Goal: Task Accomplishment & Management: Use online tool/utility

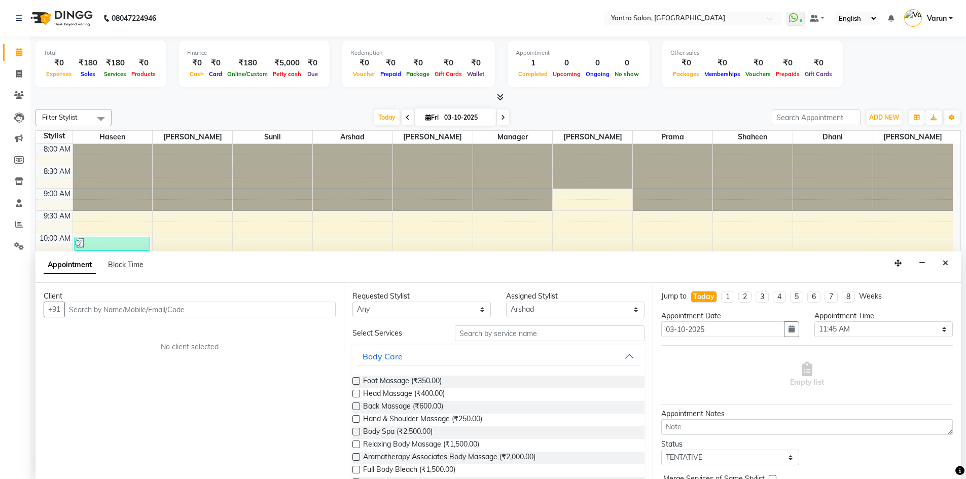
select select "90729"
select select "705"
select select "tentative"
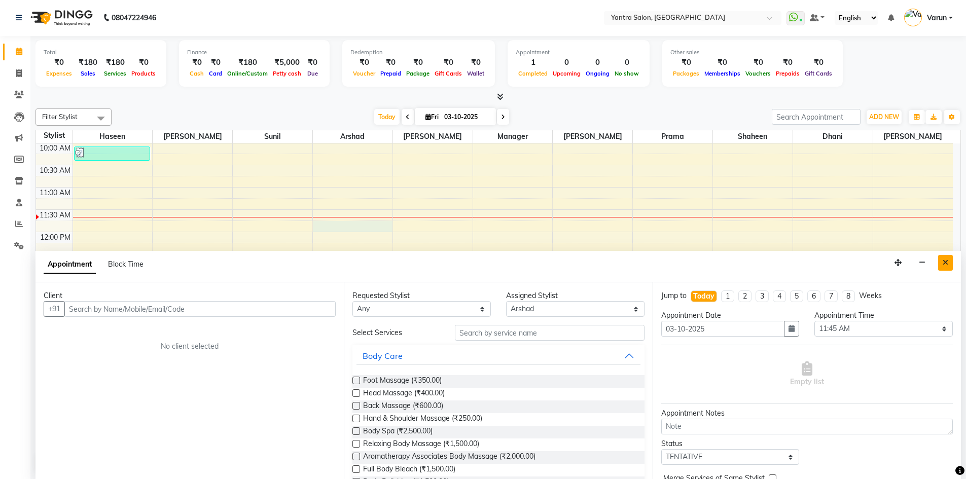
click at [945, 264] on icon "Close" at bounding box center [945, 262] width 6 height 7
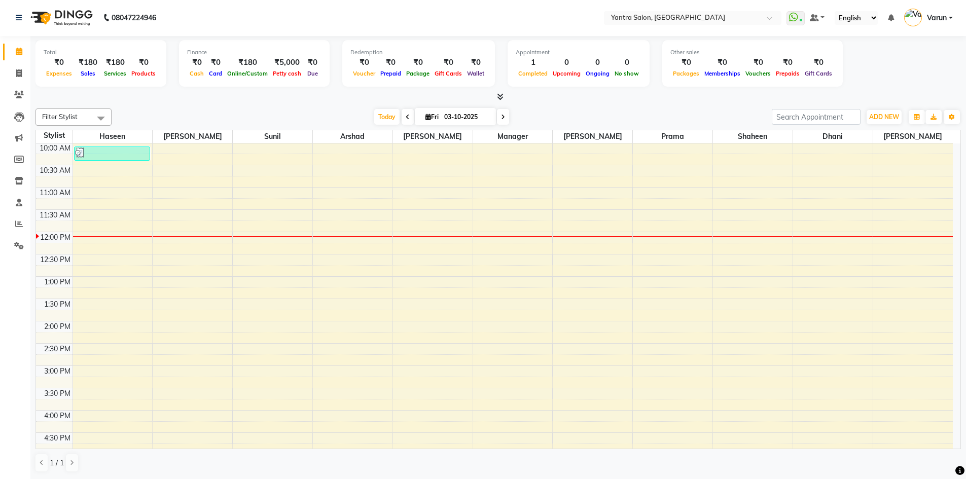
click at [409, 112] on span at bounding box center [408, 117] width 12 height 16
type input "02-10-2025"
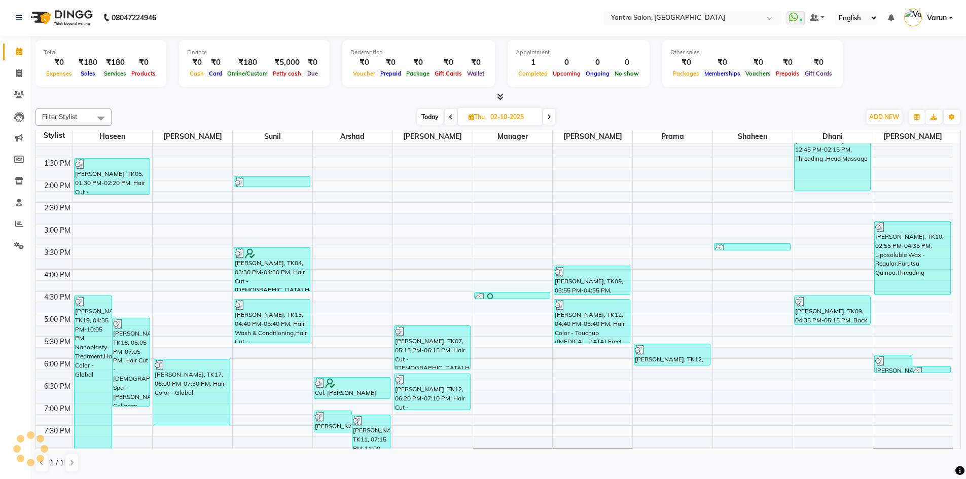
scroll to position [274, 0]
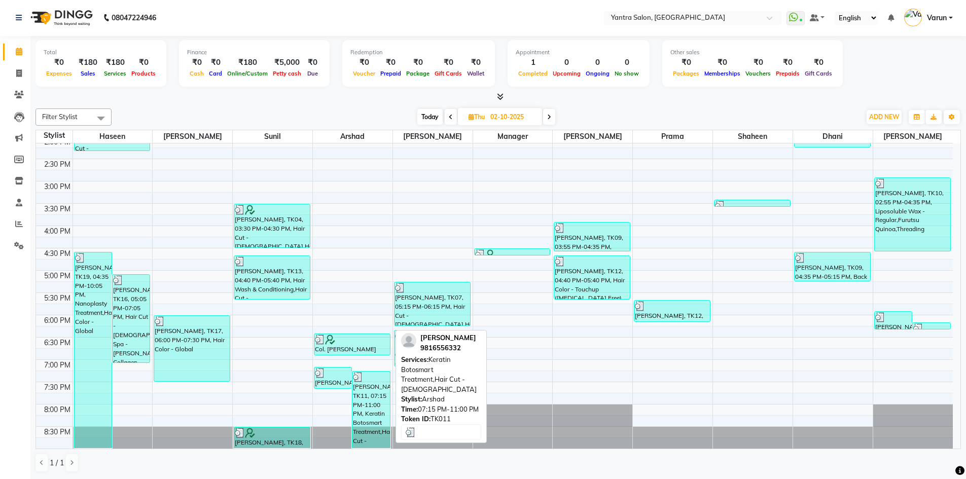
click at [377, 397] on div "[PERSON_NAME], TK11, 07:15 PM-11:00 PM, Keratin Botosmart Treatment,Hair Cut - …" at bounding box center [370, 410] width 37 height 77
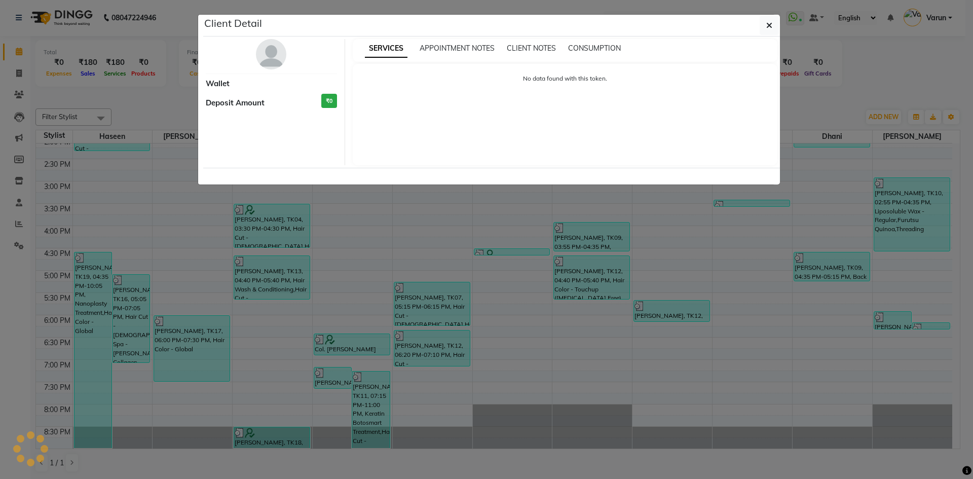
select select "3"
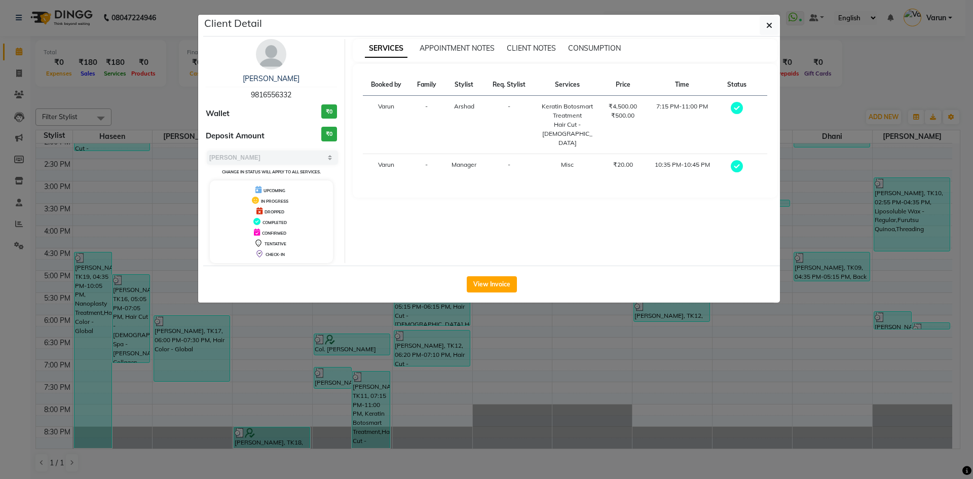
click at [273, 98] on span "9816556332" at bounding box center [271, 94] width 41 height 9
click at [21, 80] on ngb-modal-window "Client Detail [PERSON_NAME] 9816556332 Wallet ₹0 Deposit Amount ₹0 Select MARK …" at bounding box center [486, 239] width 973 height 479
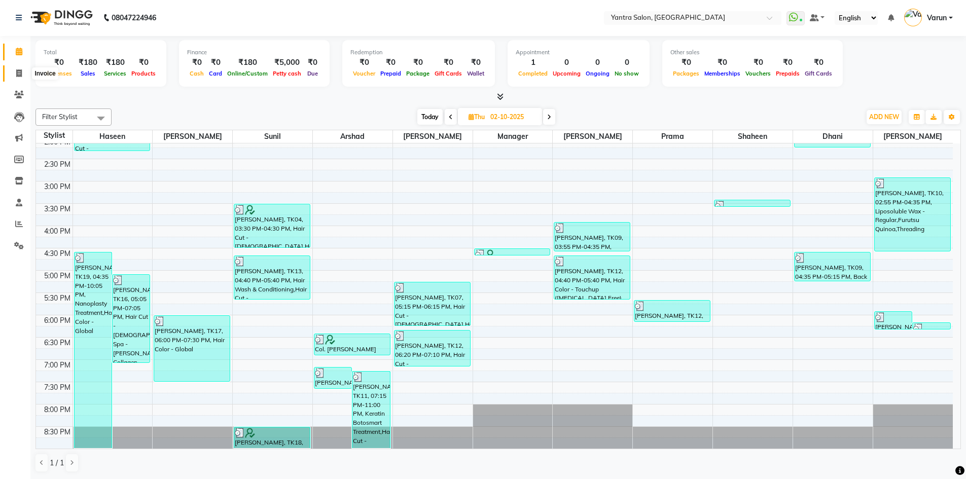
click at [22, 73] on span at bounding box center [19, 74] width 18 height 12
select select "service"
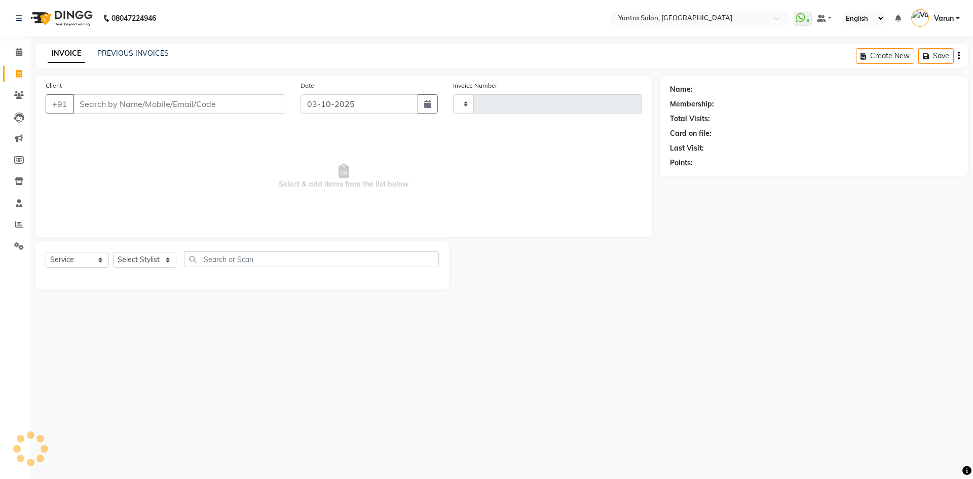
type input "2854"
select select "6253"
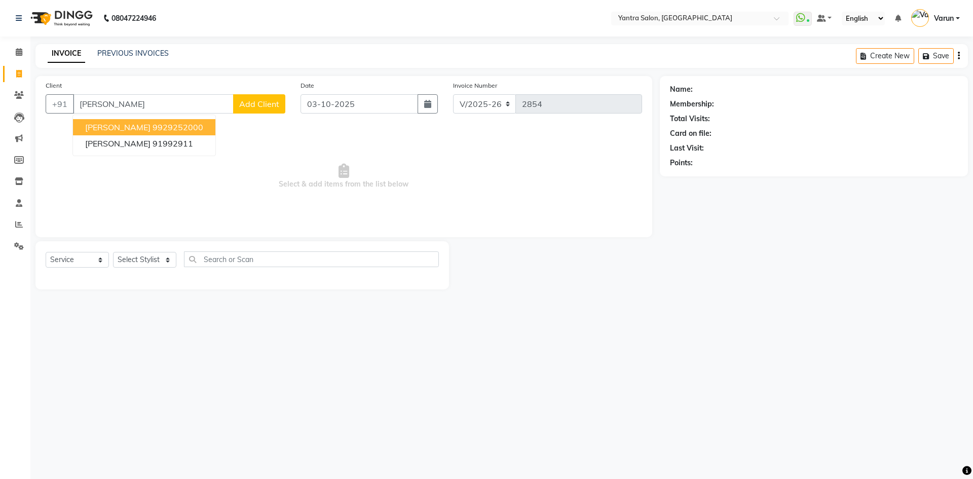
click at [171, 132] on ngb-highlight "9929252000" at bounding box center [178, 127] width 51 height 10
type input "9929252000"
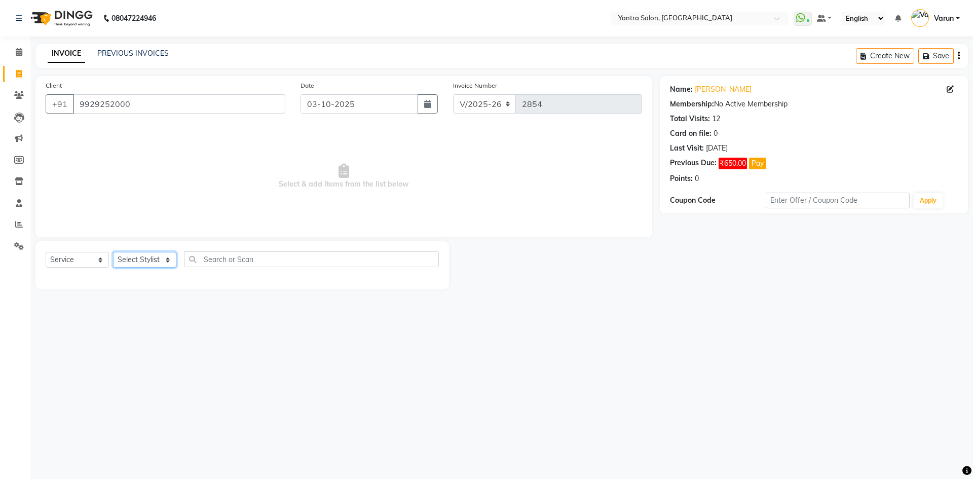
click at [155, 264] on select "Select Stylist admin [PERSON_NAME] Dhani Haseen [PERSON_NAME] Manager [PERSON_N…" at bounding box center [144, 260] width 63 height 16
click at [113, 252] on select "Select Stylist admin [PERSON_NAME] Dhani Haseen [PERSON_NAME] Manager [PERSON_N…" at bounding box center [144, 260] width 63 height 16
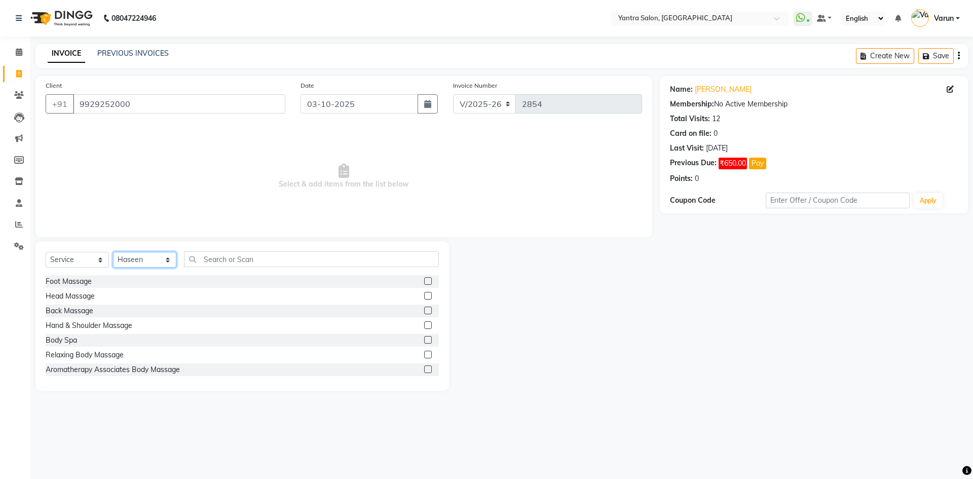
click at [148, 263] on select "Select Stylist admin [PERSON_NAME] Dhani Haseen [PERSON_NAME] Manager [PERSON_N…" at bounding box center [144, 260] width 63 height 16
select select "88995"
click at [113, 252] on select "Select Stylist admin [PERSON_NAME] Dhani Haseen [PERSON_NAME] Manager [PERSON_N…" at bounding box center [144, 260] width 63 height 16
click at [226, 266] on input "text" at bounding box center [311, 259] width 255 height 16
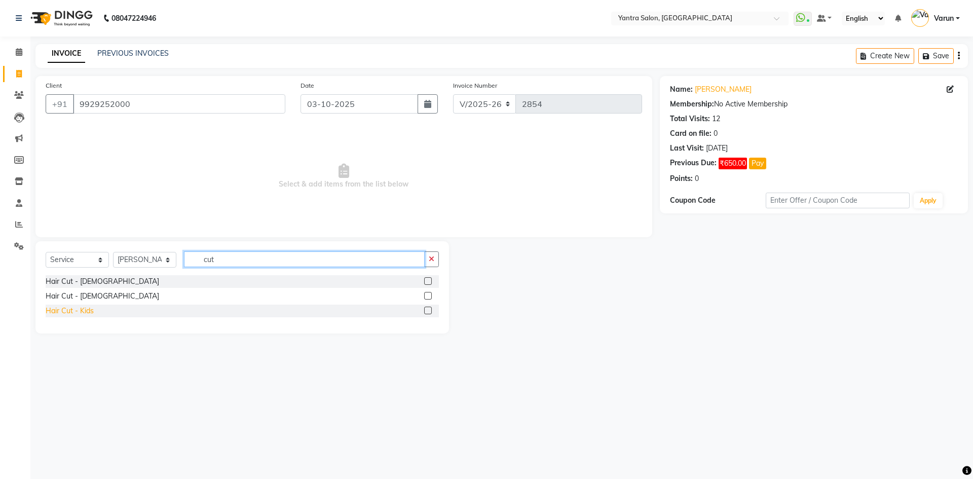
type input "cut"
click at [82, 312] on div "Hair Cut - Kids" at bounding box center [70, 311] width 48 height 11
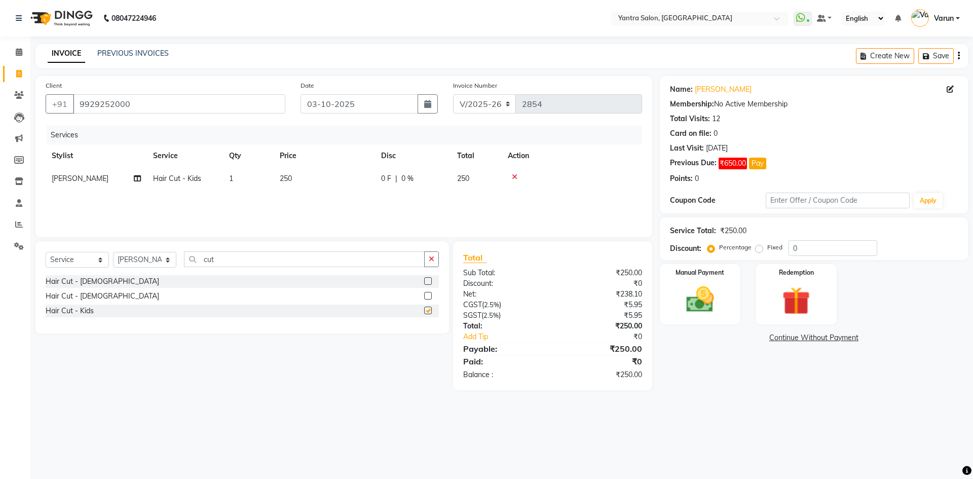
checkbox input "false"
click at [815, 249] on input "0" at bounding box center [833, 248] width 89 height 16
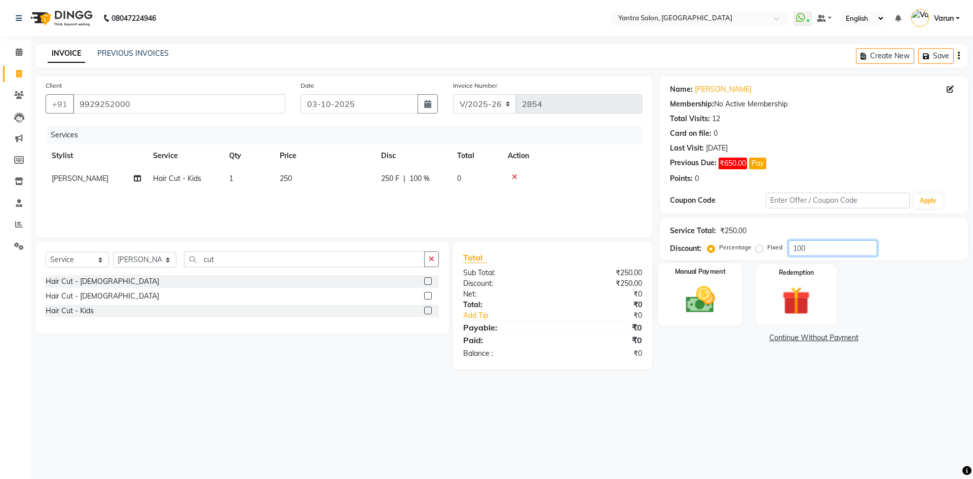
type input "100"
click at [732, 310] on div "Manual Payment" at bounding box center [700, 294] width 84 height 62
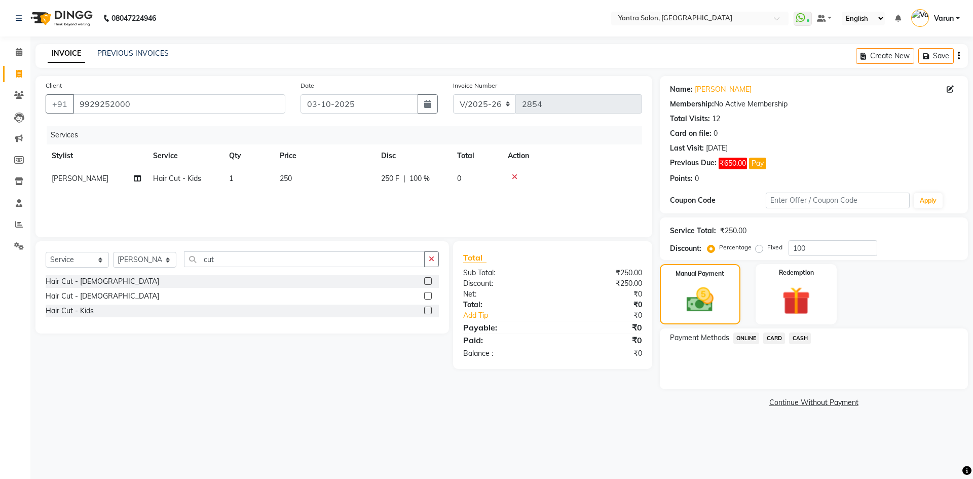
click at [808, 338] on span "CASH" at bounding box center [800, 339] width 22 height 12
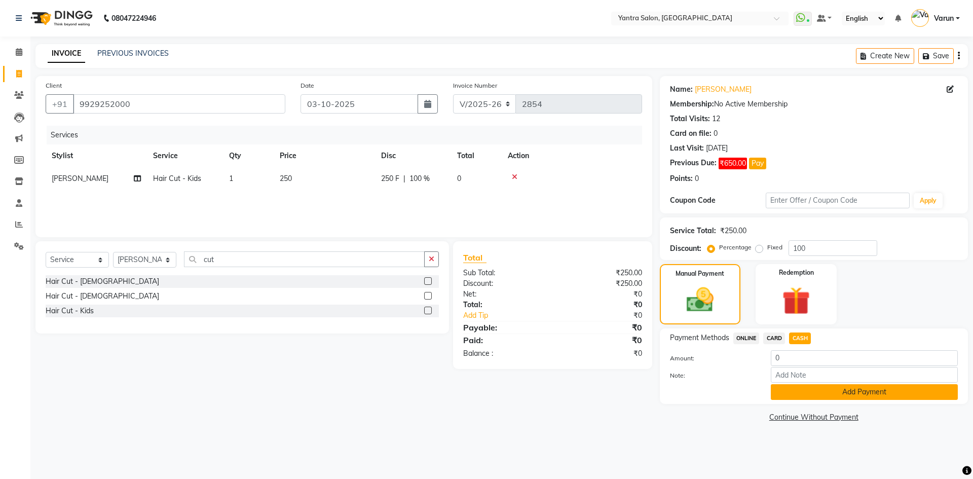
click at [827, 390] on button "Add Payment" at bounding box center [864, 392] width 187 height 16
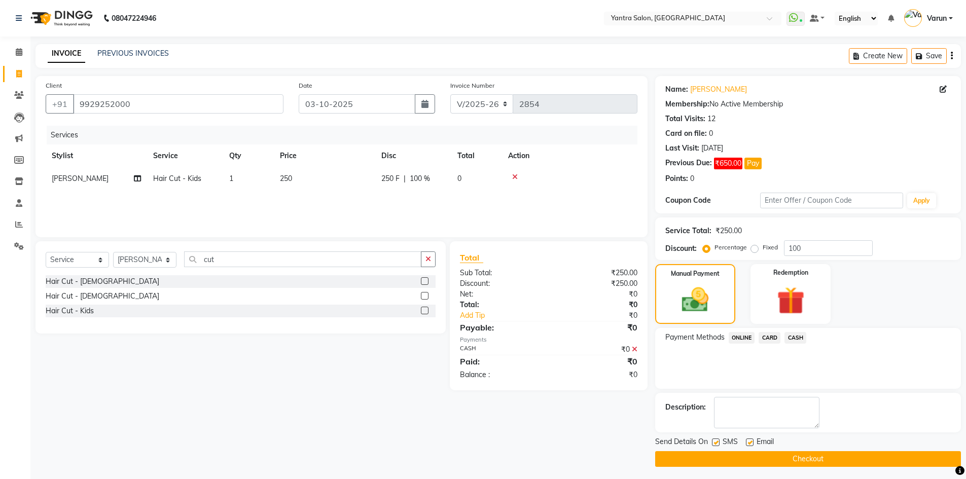
scroll to position [3, 0]
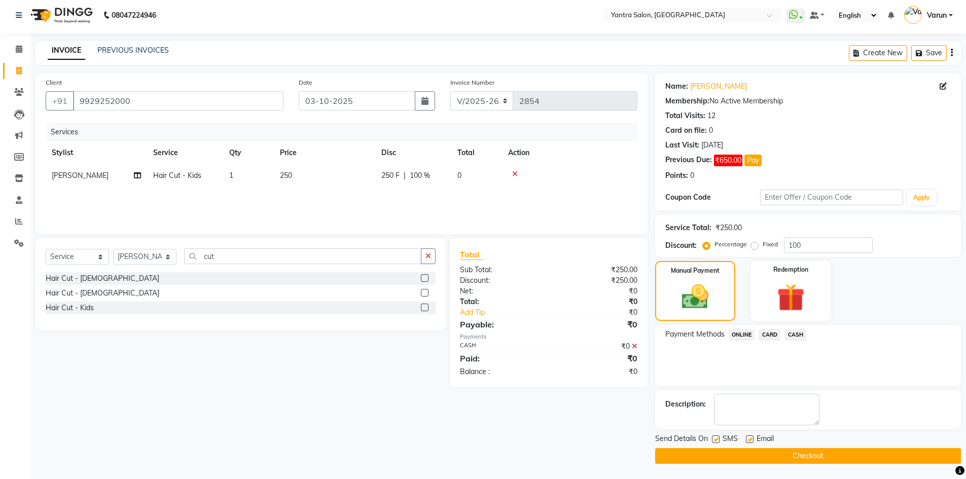
click at [715, 438] on label at bounding box center [716, 439] width 8 height 8
click at [715, 438] on input "checkbox" at bounding box center [715, 439] width 7 height 7
checkbox input "false"
click at [723, 456] on button "Checkout" at bounding box center [808, 456] width 306 height 16
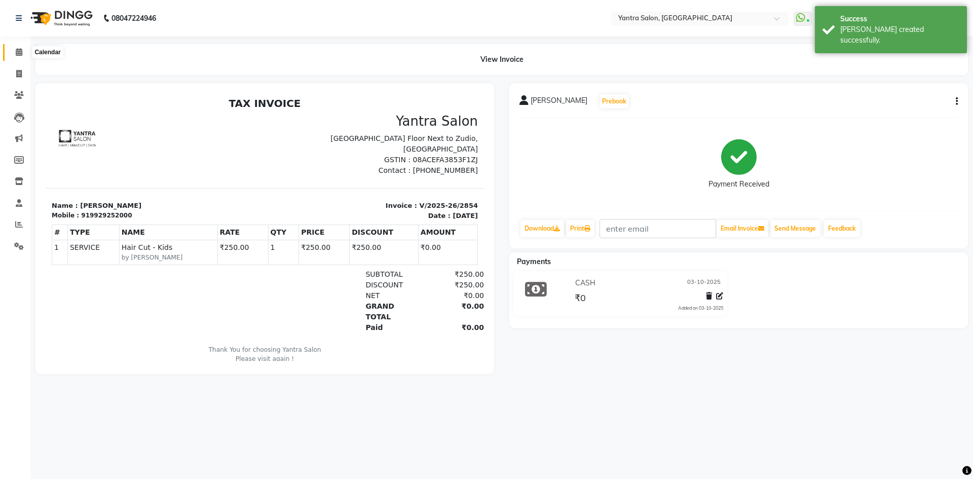
click at [25, 57] on span at bounding box center [19, 53] width 18 height 12
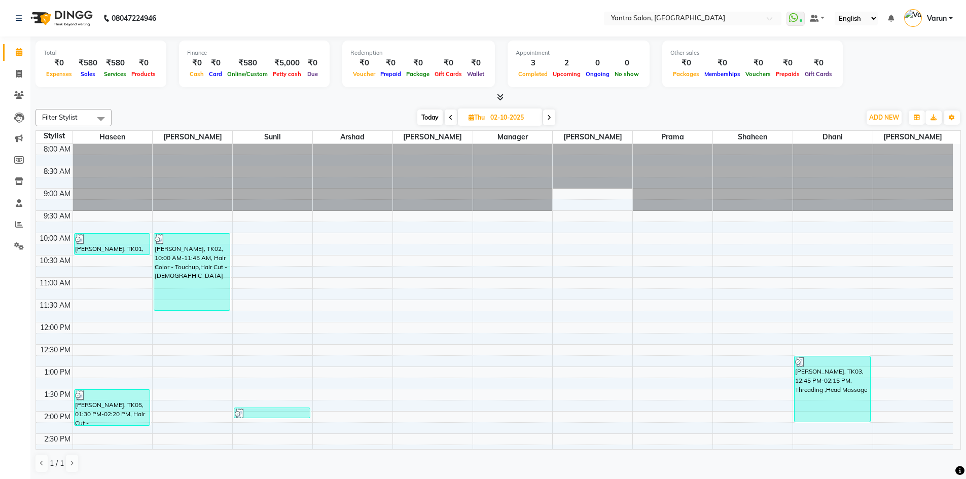
click at [25, 57] on span at bounding box center [19, 53] width 18 height 12
click at [434, 117] on span "Today" at bounding box center [429, 118] width 25 height 16
type input "03-10-2025"
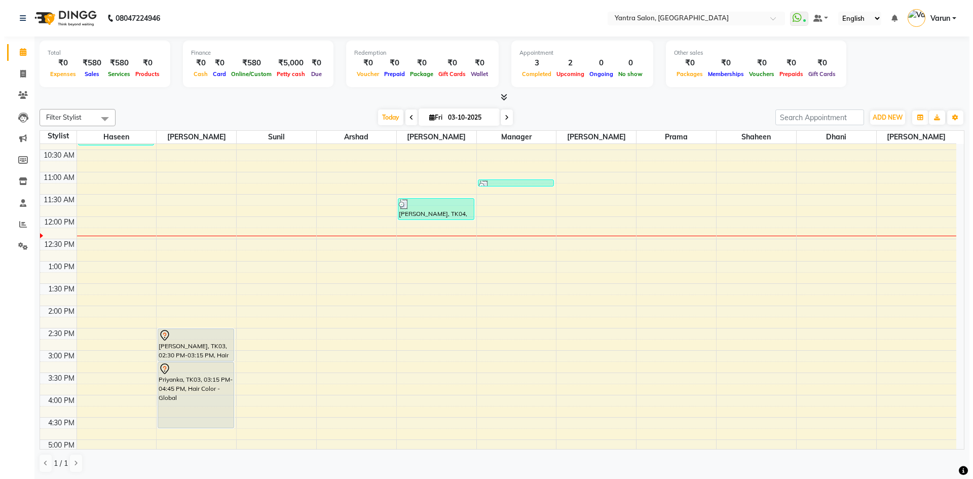
scroll to position [128, 0]
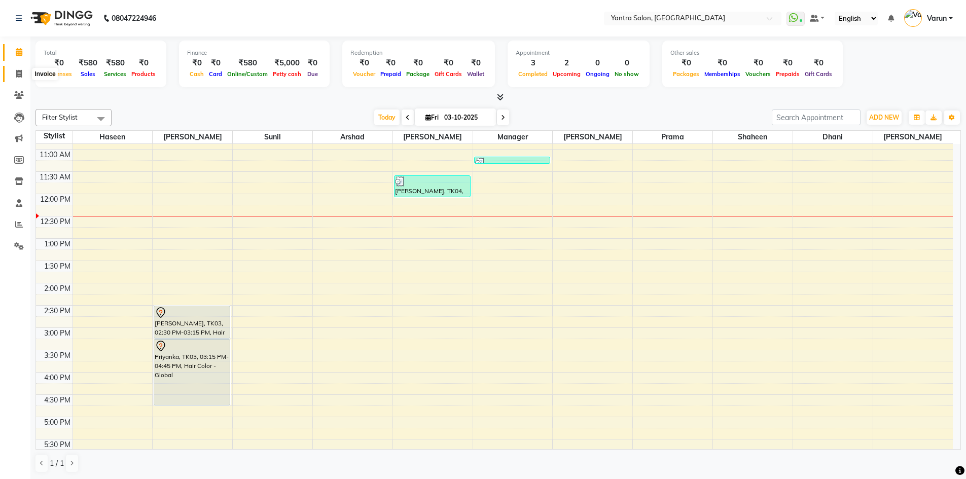
click at [20, 72] on icon at bounding box center [19, 74] width 6 height 8
select select "service"
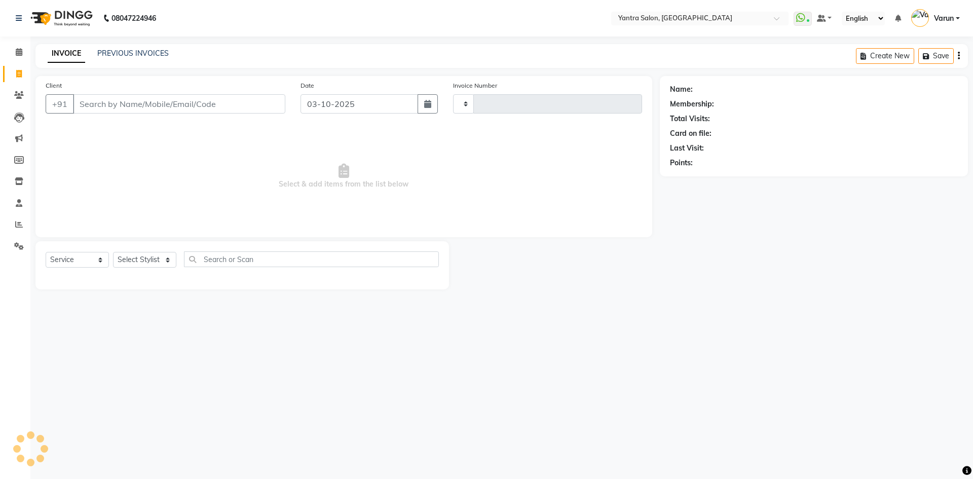
type input "2855"
select select "6253"
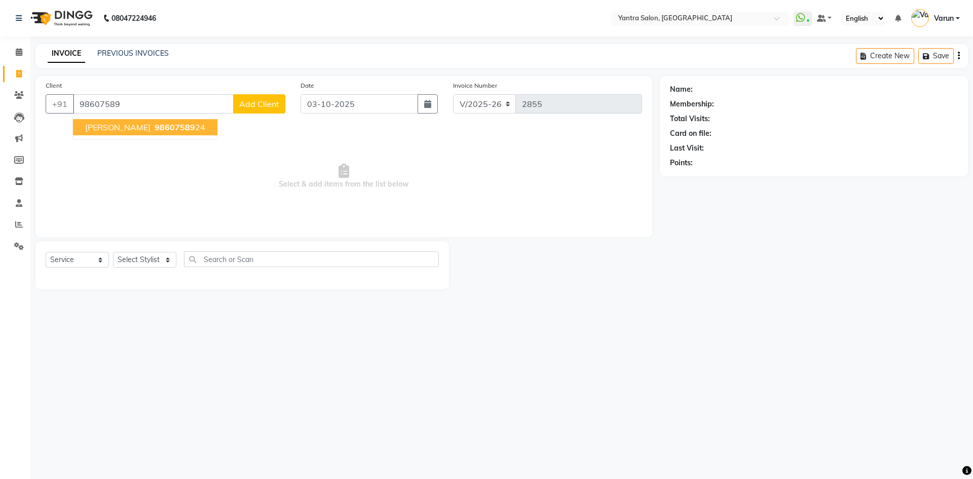
click at [155, 124] on span "98607589" at bounding box center [175, 127] width 41 height 10
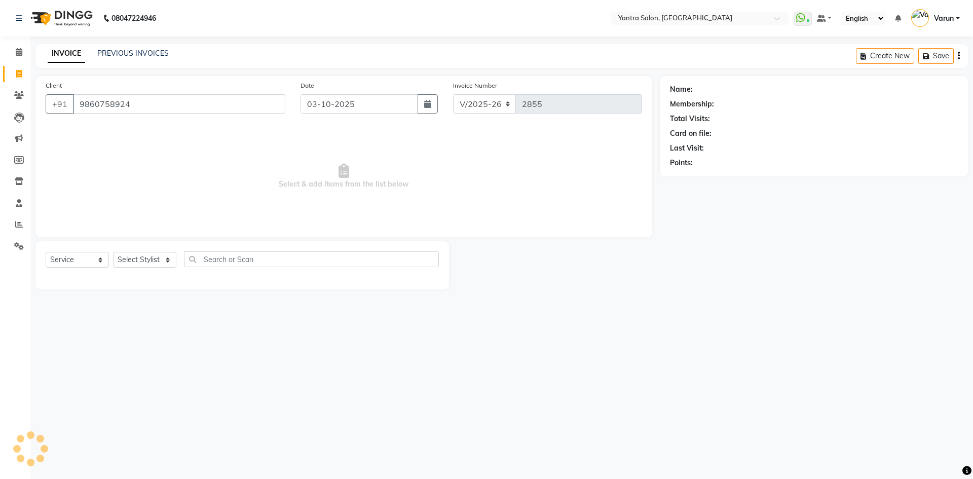
type input "9860758924"
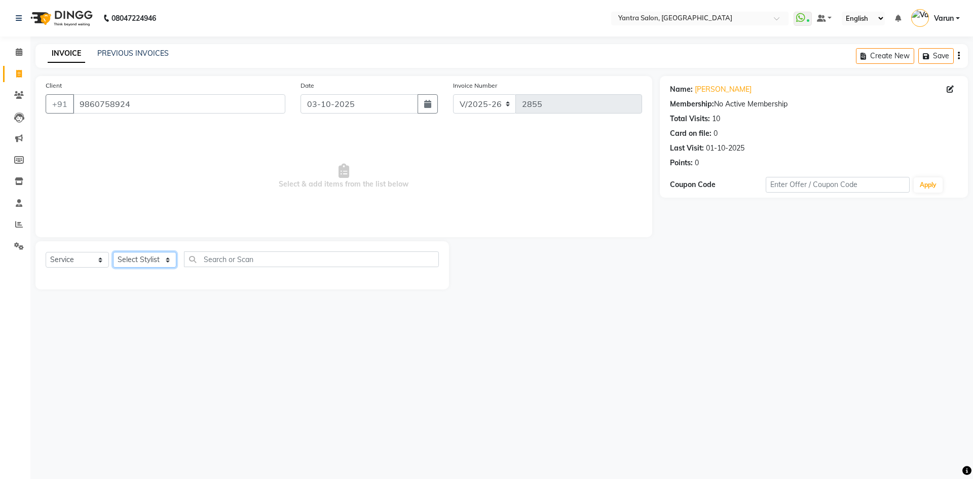
click at [131, 256] on select "Select Stylist admin [PERSON_NAME] Dhani Haseen [PERSON_NAME] Manager [PERSON_N…" at bounding box center [144, 260] width 63 height 16
select select "90728"
click at [113, 252] on select "Select Stylist admin [PERSON_NAME] Dhani Haseen [PERSON_NAME] Manager [PERSON_N…" at bounding box center [144, 260] width 63 height 16
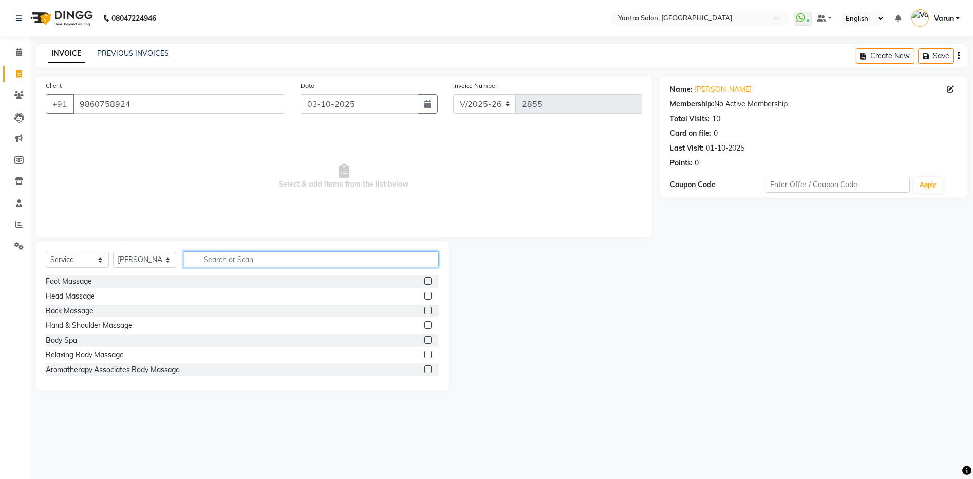
click at [209, 265] on input "text" at bounding box center [311, 259] width 255 height 16
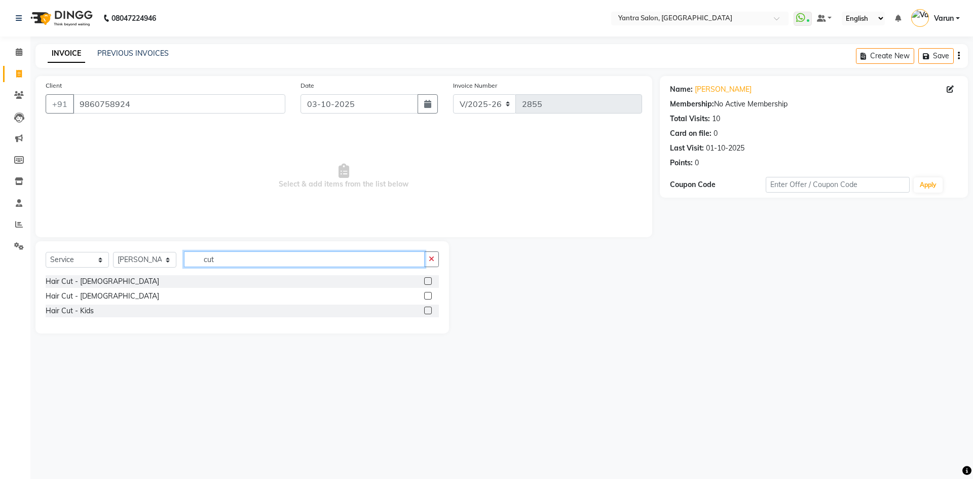
type input "cut"
click at [424, 277] on label at bounding box center [428, 281] width 8 height 8
click at [424, 278] on input "checkbox" at bounding box center [427, 281] width 7 height 7
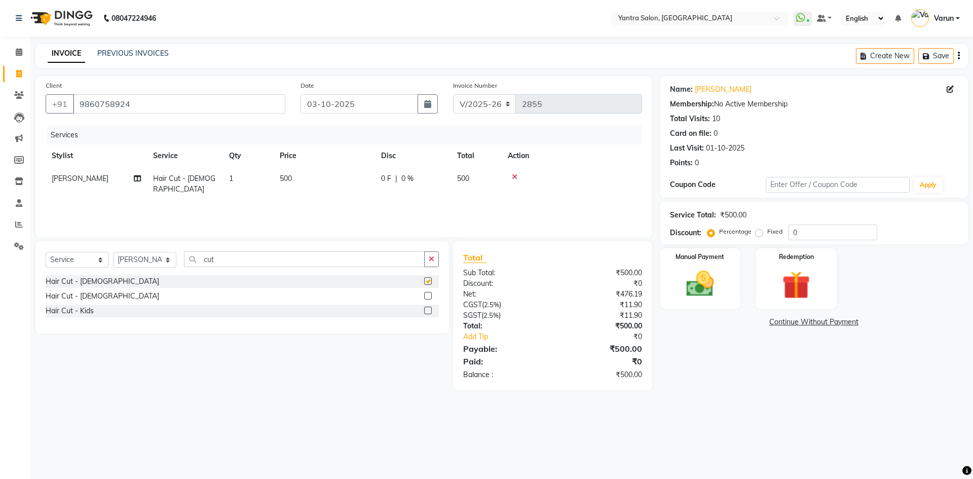
checkbox input "false"
click at [289, 181] on span "500" at bounding box center [286, 178] width 12 height 9
select select "90728"
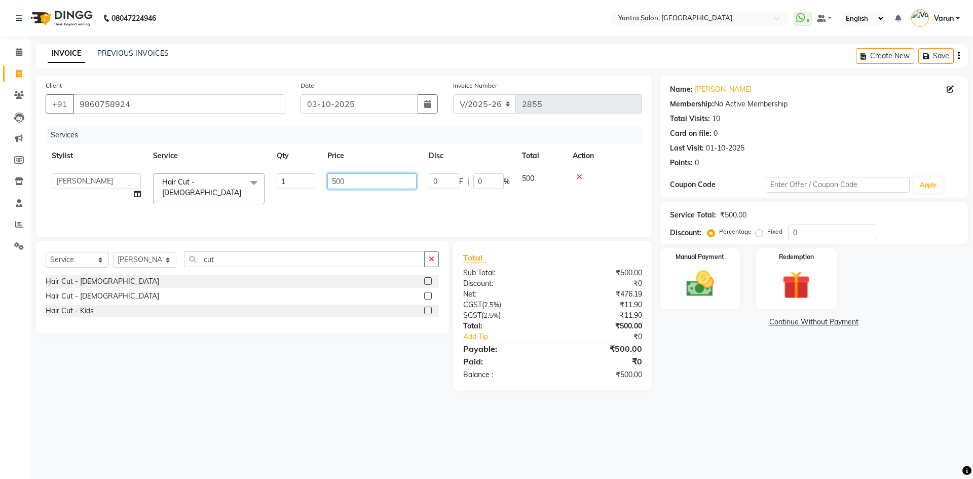
click at [341, 181] on input "500" at bounding box center [371, 181] width 89 height 16
type input "700"
click at [699, 286] on img at bounding box center [700, 283] width 47 height 33
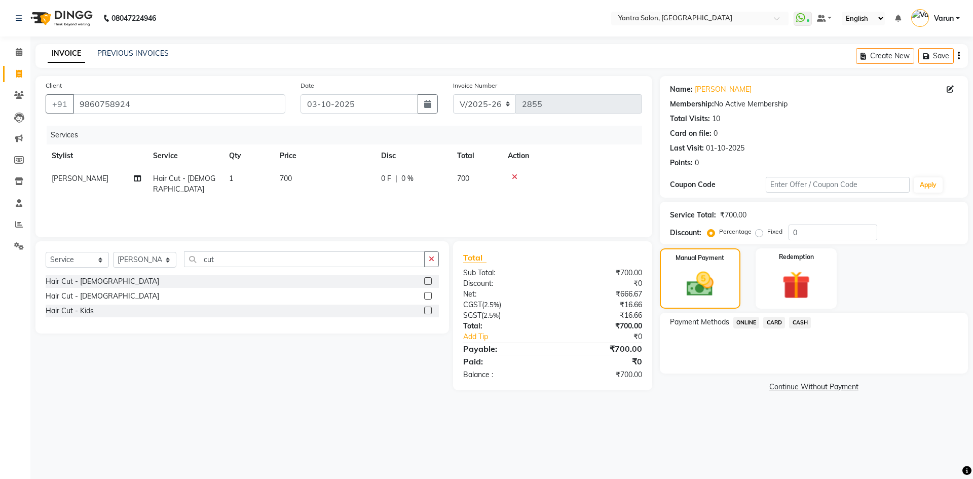
click at [749, 322] on span "ONLINE" at bounding box center [747, 323] width 26 height 12
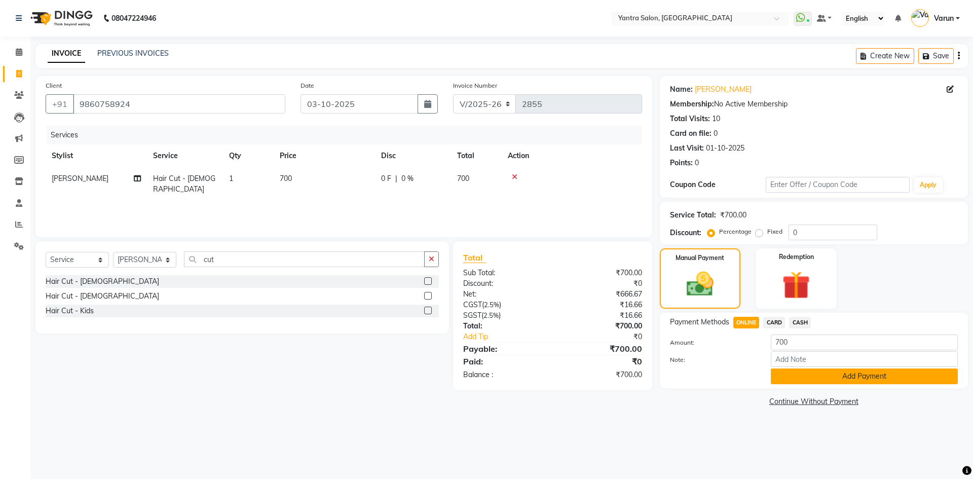
click at [827, 376] on button "Add Payment" at bounding box center [864, 377] width 187 height 16
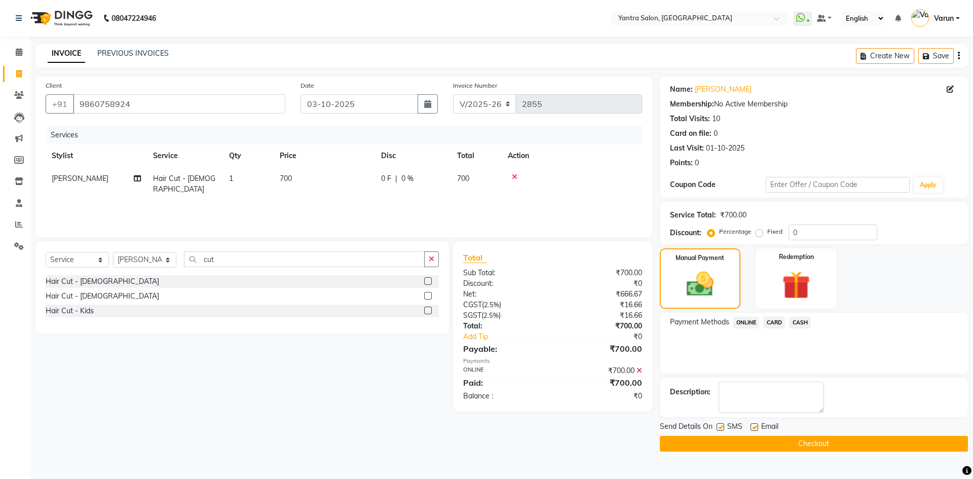
click at [820, 443] on button "Checkout" at bounding box center [814, 444] width 308 height 16
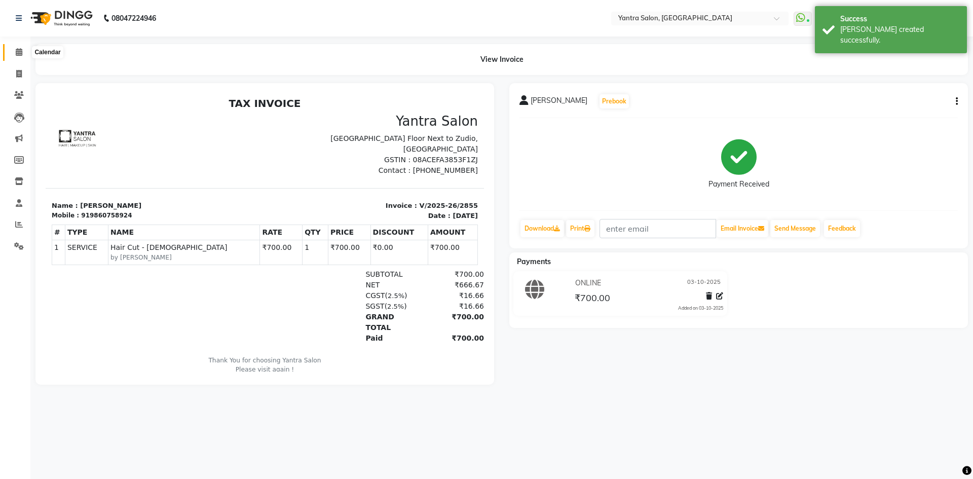
click at [19, 53] on icon at bounding box center [19, 52] width 7 height 8
